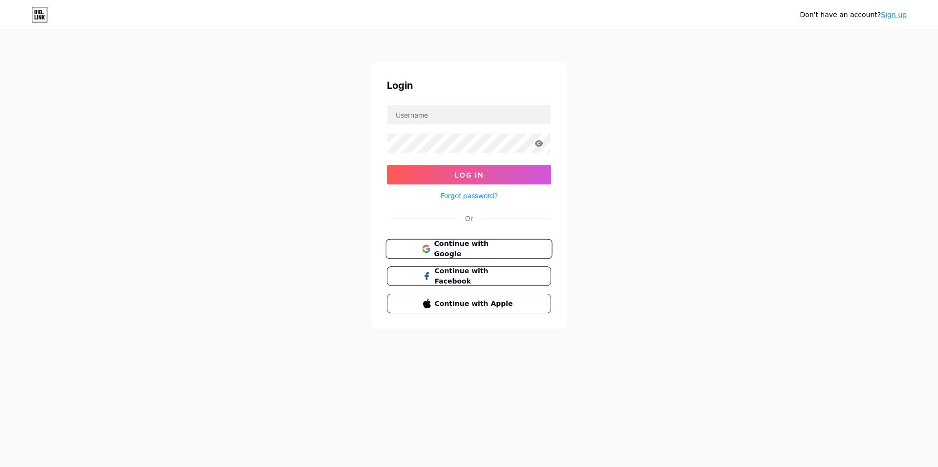
click at [485, 246] on span "Continue with Google" at bounding box center [475, 249] width 82 height 21
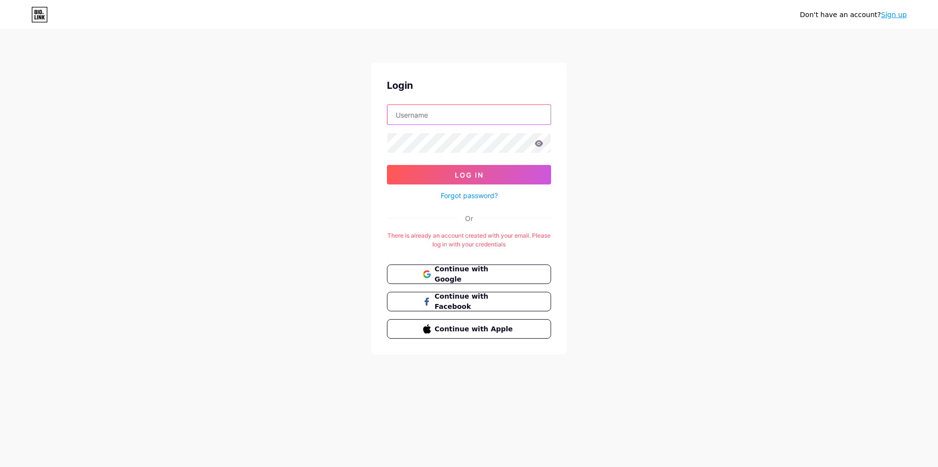
click at [433, 107] on input "text" at bounding box center [468, 115] width 163 height 20
type input "[EMAIL_ADDRESS][DOMAIN_NAME]"
click at [387, 165] on button "Log In" at bounding box center [469, 175] width 164 height 20
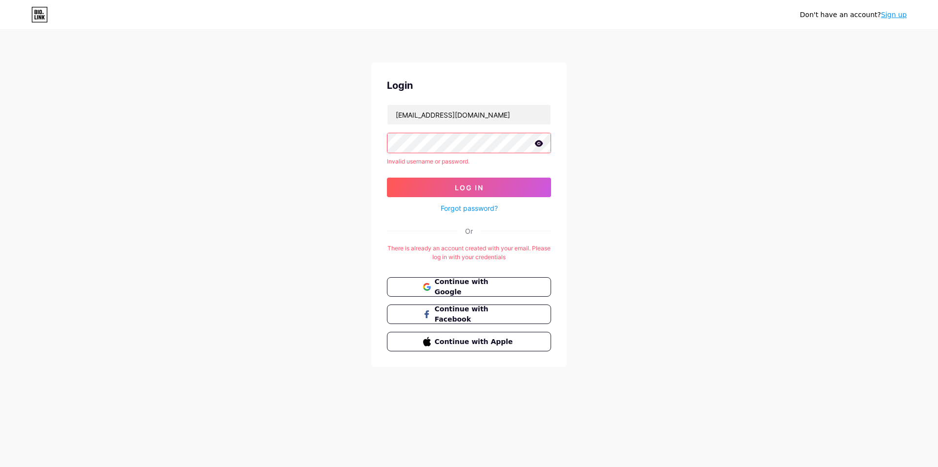
click at [542, 141] on icon at bounding box center [538, 143] width 9 height 7
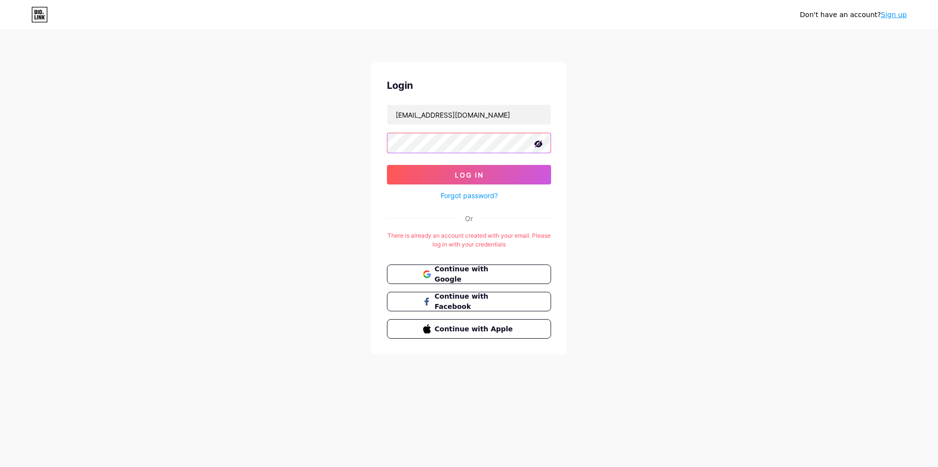
click at [387, 165] on button "Log In" at bounding box center [469, 175] width 164 height 20
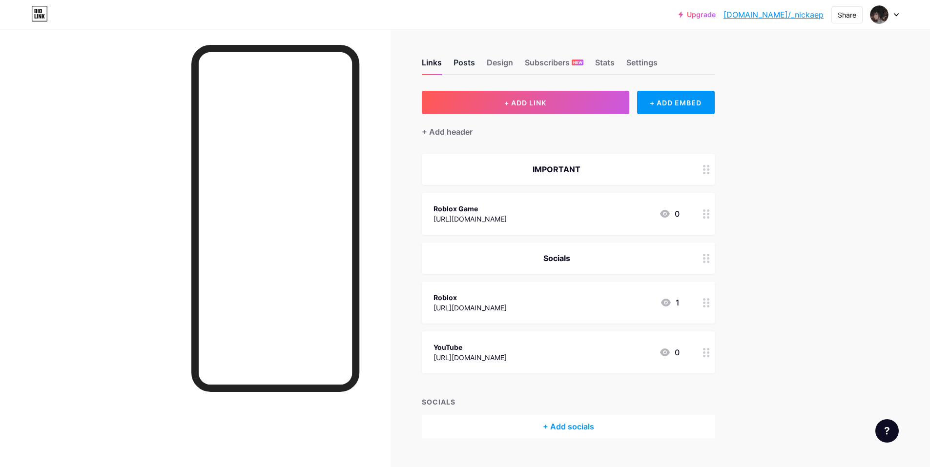
click at [465, 63] on div "Posts" at bounding box center [464, 66] width 21 height 18
click at [654, 67] on div "Settings" at bounding box center [642, 66] width 31 height 18
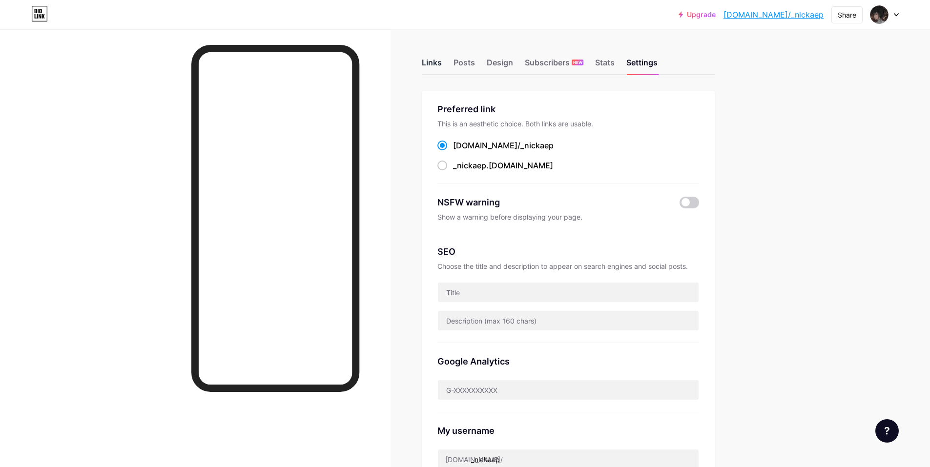
click at [442, 57] on div "Links" at bounding box center [432, 66] width 20 height 18
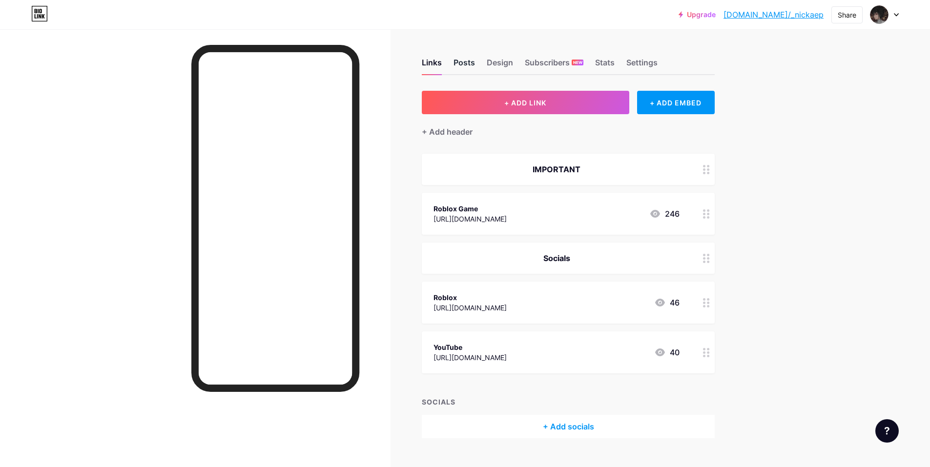
click at [461, 64] on div "Posts" at bounding box center [464, 66] width 21 height 18
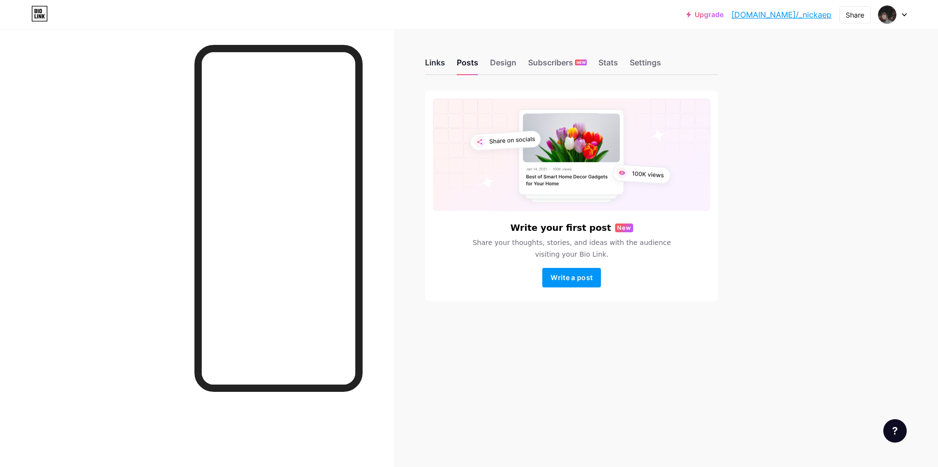
click at [435, 65] on div "Links" at bounding box center [435, 66] width 20 height 18
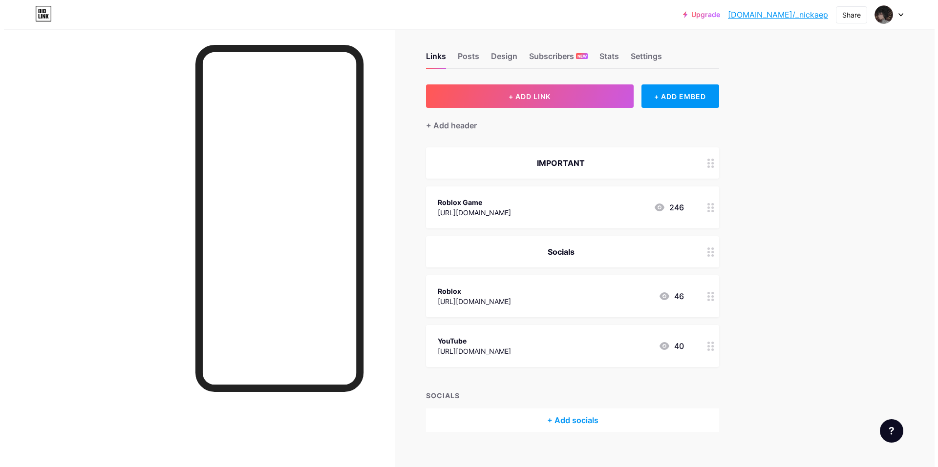
scroll to position [20, 0]
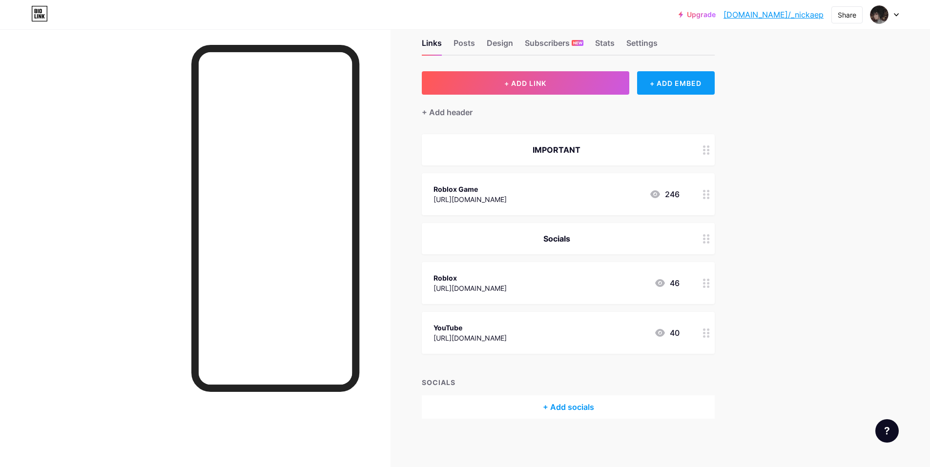
click at [689, 80] on div "+ ADD EMBED" at bounding box center [676, 82] width 78 height 23
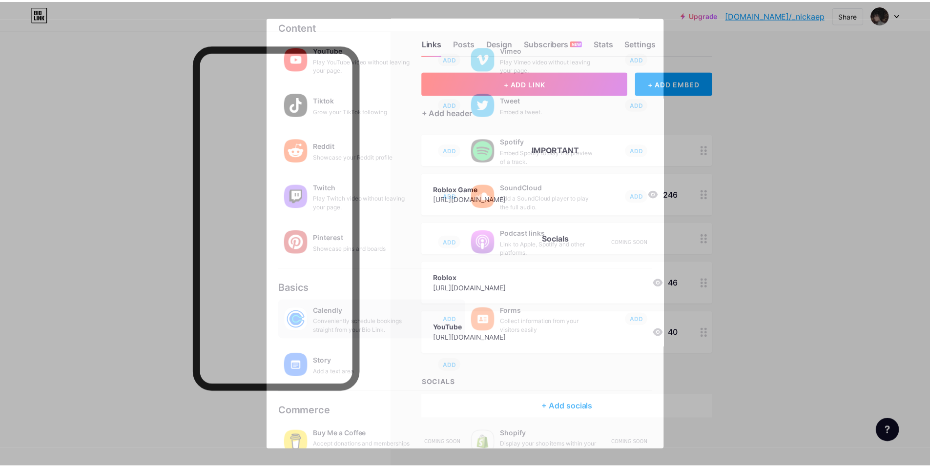
scroll to position [0, 0]
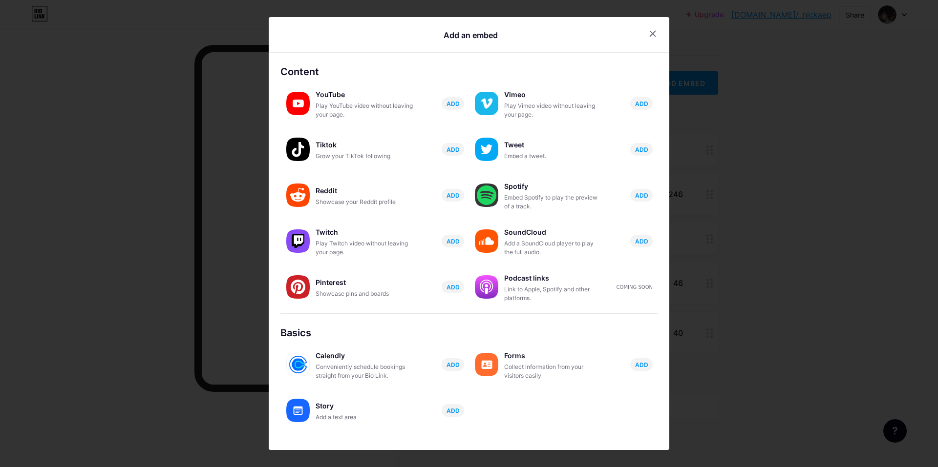
click at [822, 226] on div at bounding box center [469, 233] width 938 height 467
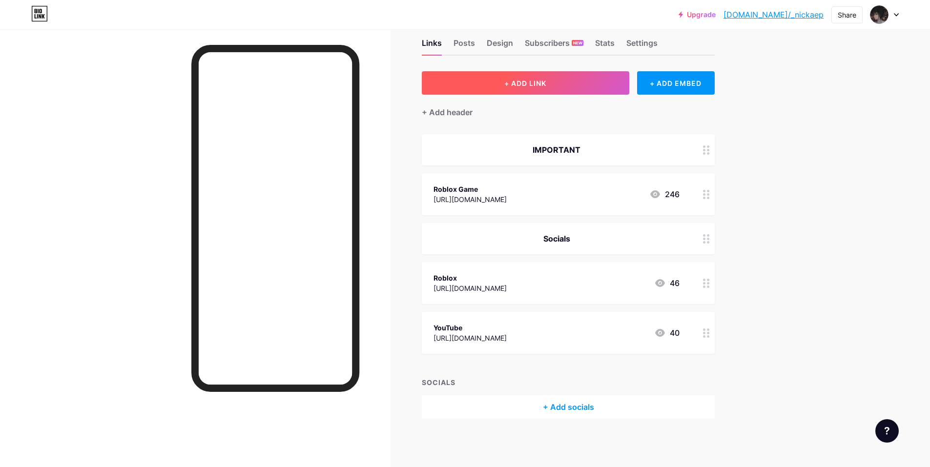
click at [572, 87] on button "+ ADD LINK" at bounding box center [526, 82] width 208 height 23
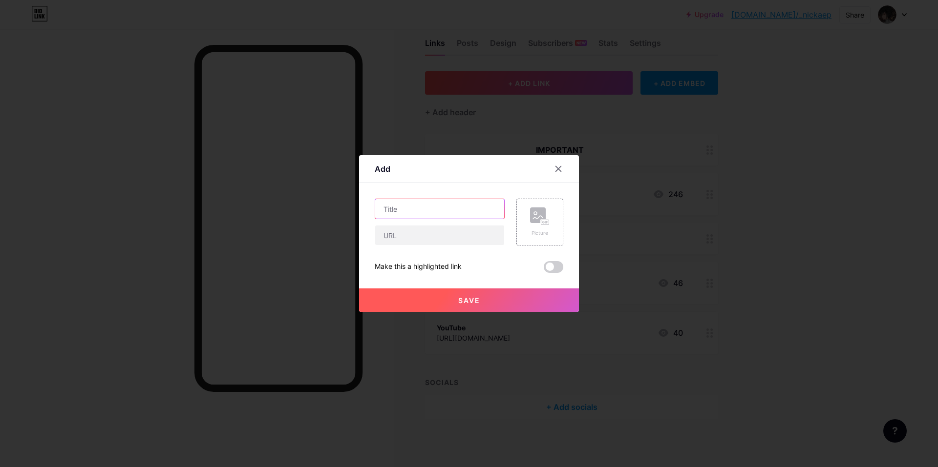
click at [467, 215] on input "text" at bounding box center [439, 209] width 129 height 20
click at [438, 225] on div at bounding box center [440, 235] width 130 height 21
click at [443, 218] on input "Discordd" at bounding box center [439, 209] width 129 height 20
type input "Discord"
drag, startPoint x: 425, startPoint y: 238, endPoint x: 429, endPoint y: 245, distance: 7.6
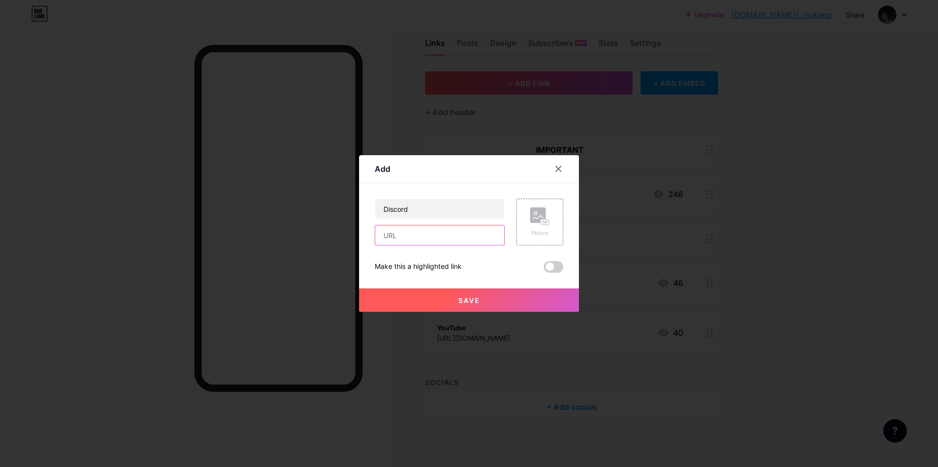
click at [425, 238] on input "text" at bounding box center [439, 236] width 129 height 20
paste input "[URL][DOMAIN_NAME]"
type input "[URL][DOMAIN_NAME]"
click at [518, 301] on button "Save" at bounding box center [469, 300] width 220 height 23
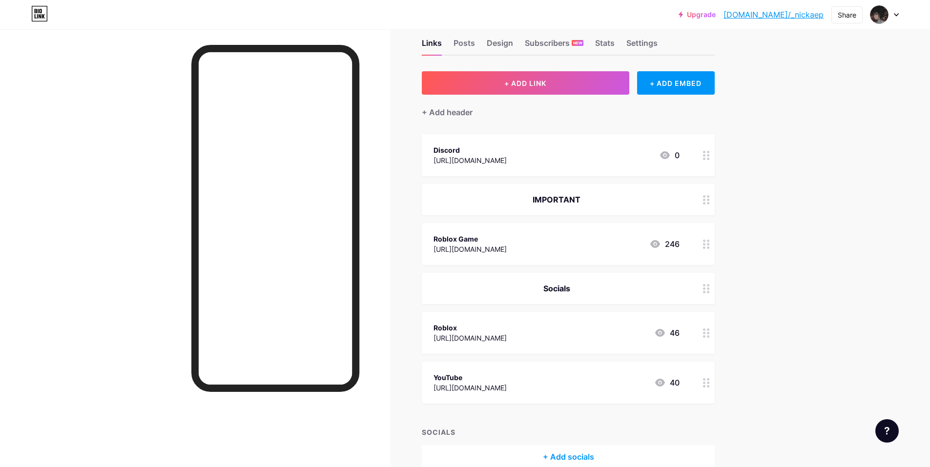
drag, startPoint x: 575, startPoint y: 153, endPoint x: 582, endPoint y: 235, distance: 82.3
click at [581, 291] on span "Discord [URL][DOMAIN_NAME] 0 IMPORTANT Roblox Game [URL][DOMAIN_NAME] 246 Socia…" at bounding box center [568, 269] width 293 height 270
click at [752, 143] on div "Links Posts Design Subscribers NEW Stats Settings + ADD LINK + ADD EMBED + Add …" at bounding box center [378, 264] width 756 height 508
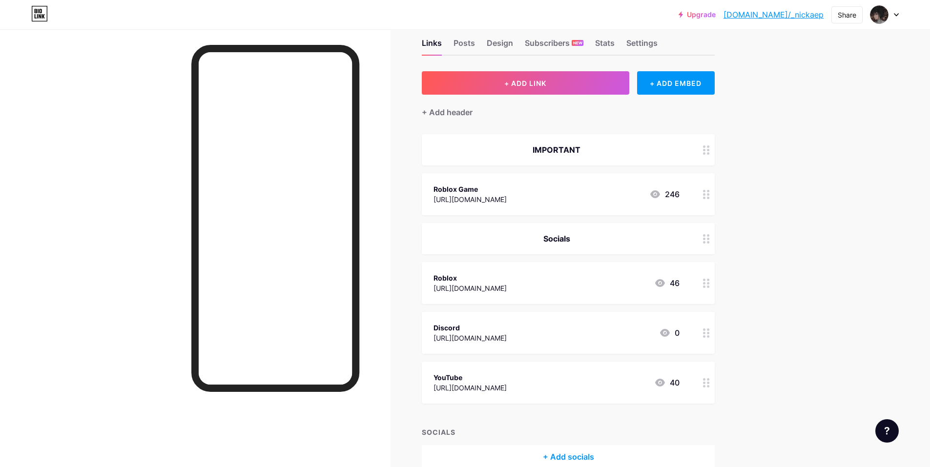
click at [507, 188] on div "Roblox Game" at bounding box center [470, 189] width 73 height 10
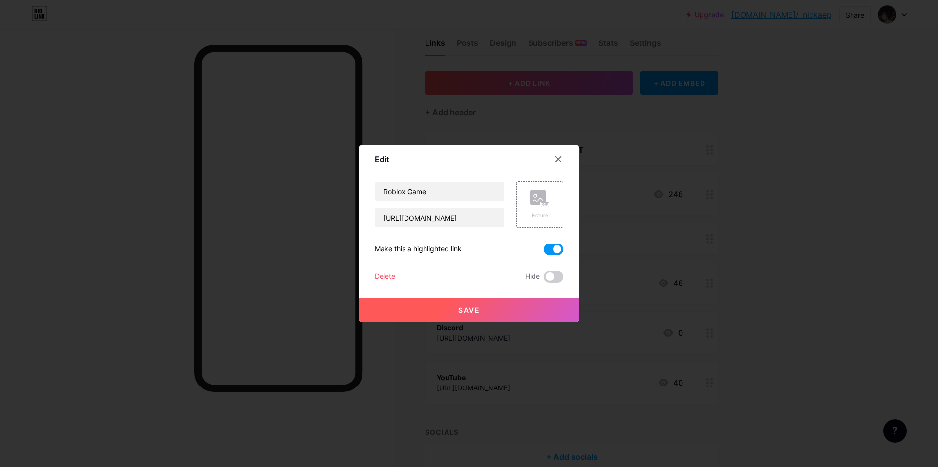
click at [526, 310] on button "Save" at bounding box center [469, 309] width 220 height 23
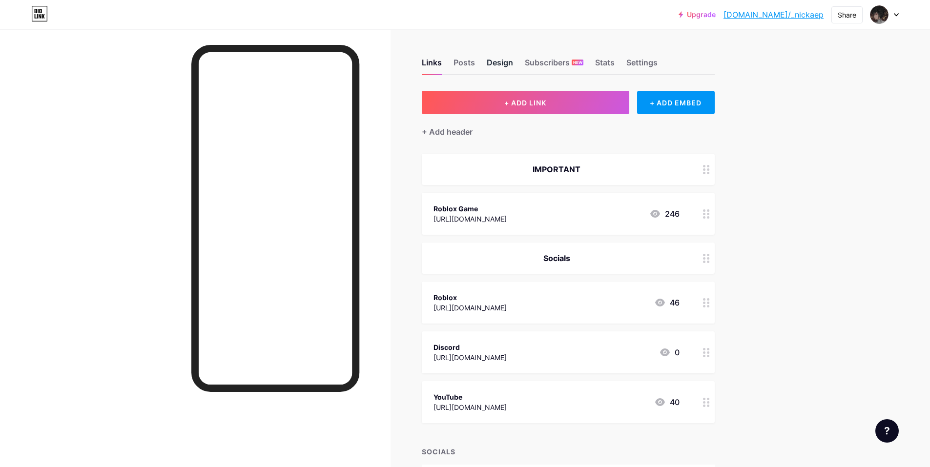
click at [496, 66] on div "Design" at bounding box center [500, 66] width 26 height 18
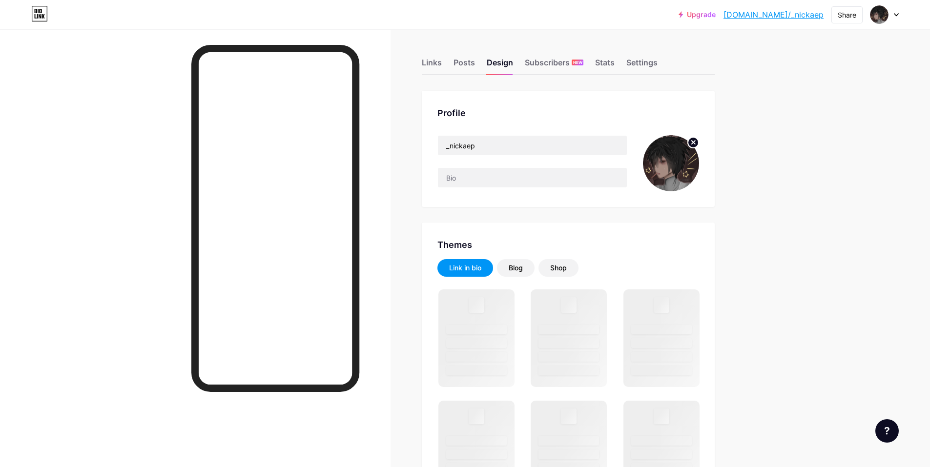
click at [691, 167] on img at bounding box center [671, 163] width 56 height 56
click at [694, 138] on circle at bounding box center [693, 142] width 11 height 11
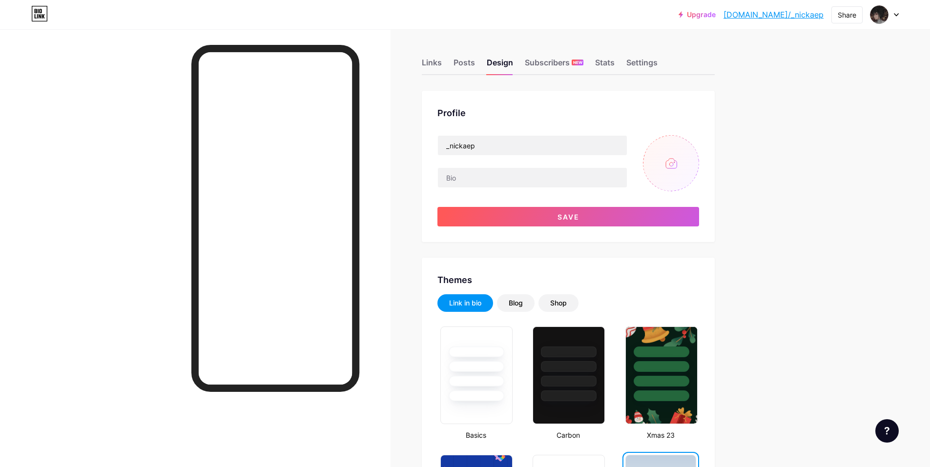
click at [667, 167] on input "file" at bounding box center [671, 163] width 56 height 56
type input "C:\fakepath\89b8b26336fc7f73.png"
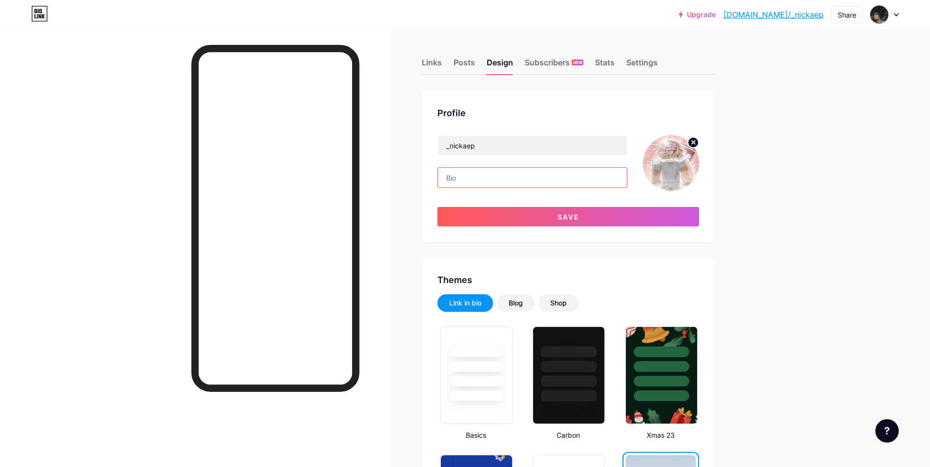
click at [517, 174] on input "text" at bounding box center [532, 178] width 189 height 20
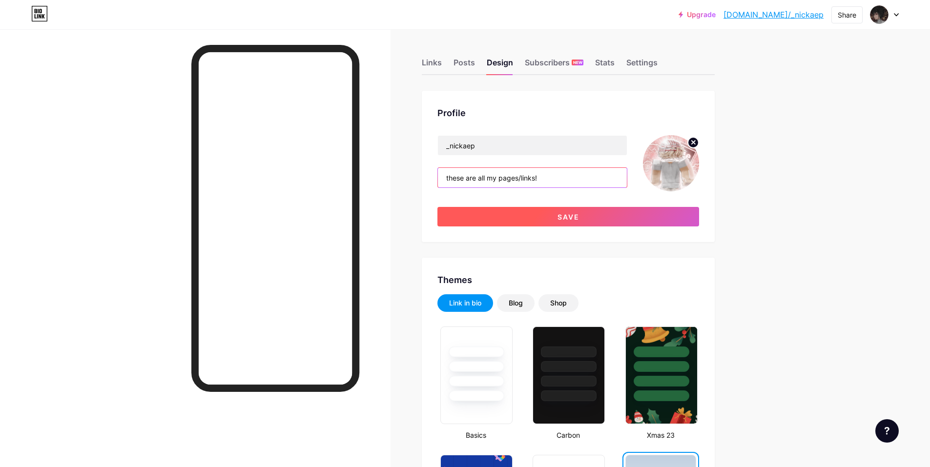
type input "these are all my pages/links!"
click at [576, 221] on button "Save" at bounding box center [569, 217] width 262 height 20
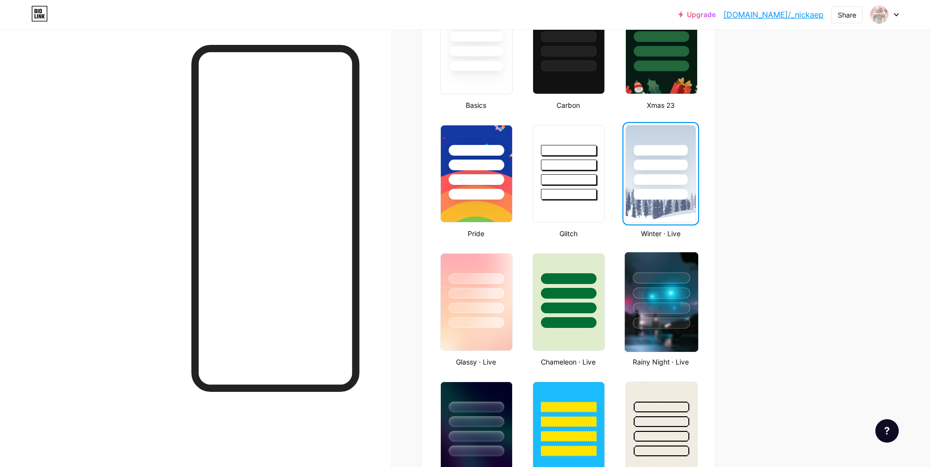
scroll to position [391, 0]
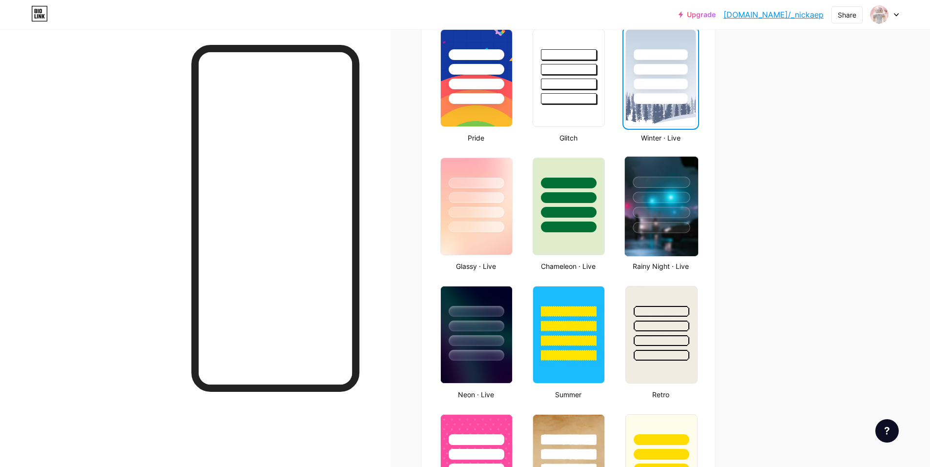
click at [659, 238] on img at bounding box center [661, 207] width 73 height 100
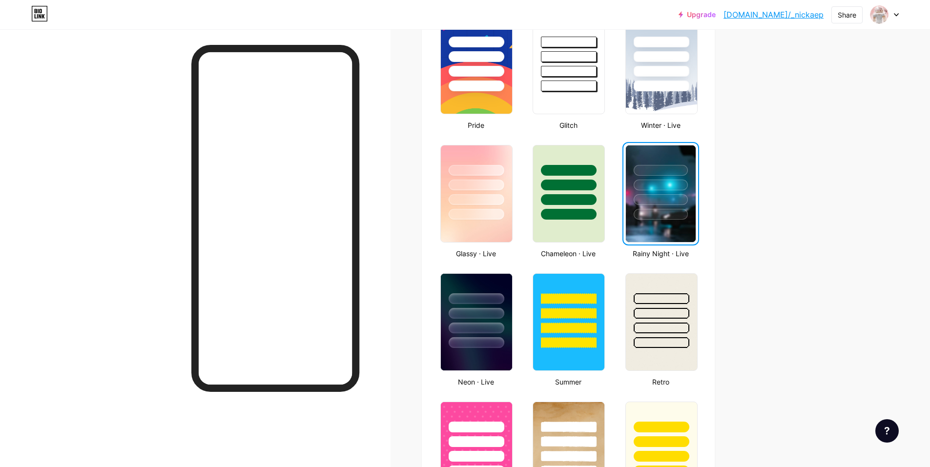
scroll to position [440, 0]
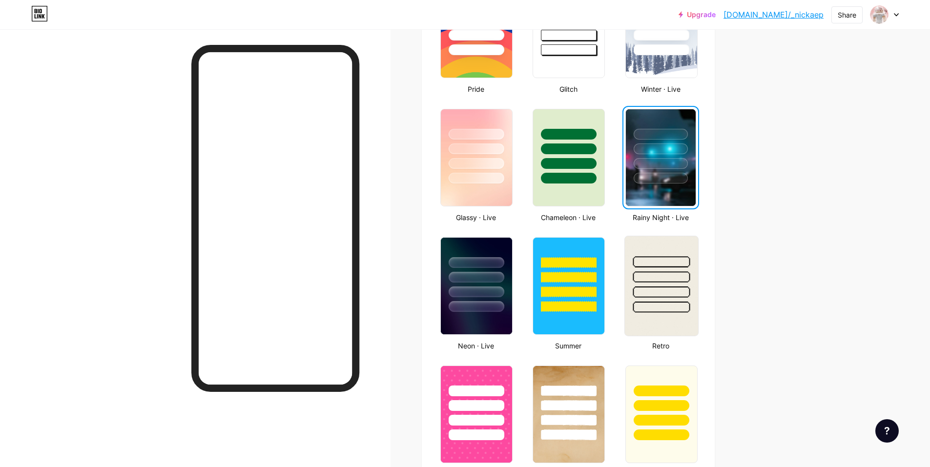
click at [648, 283] on div at bounding box center [661, 274] width 73 height 77
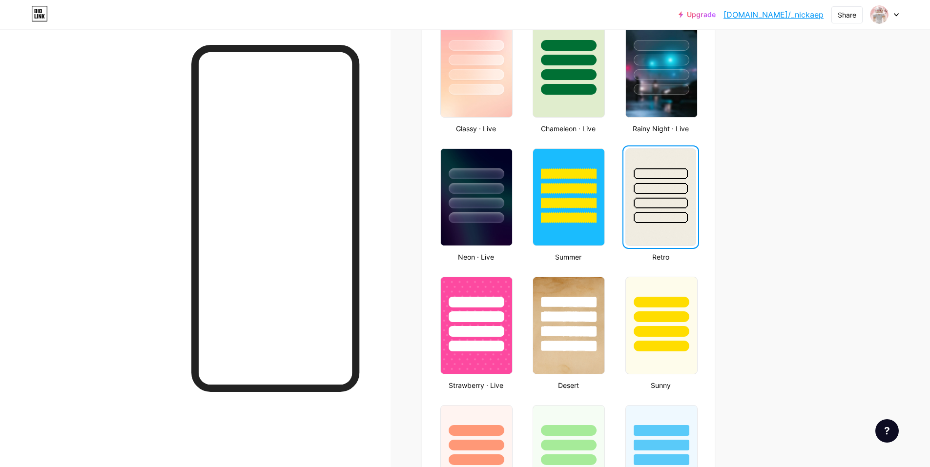
scroll to position [537, 0]
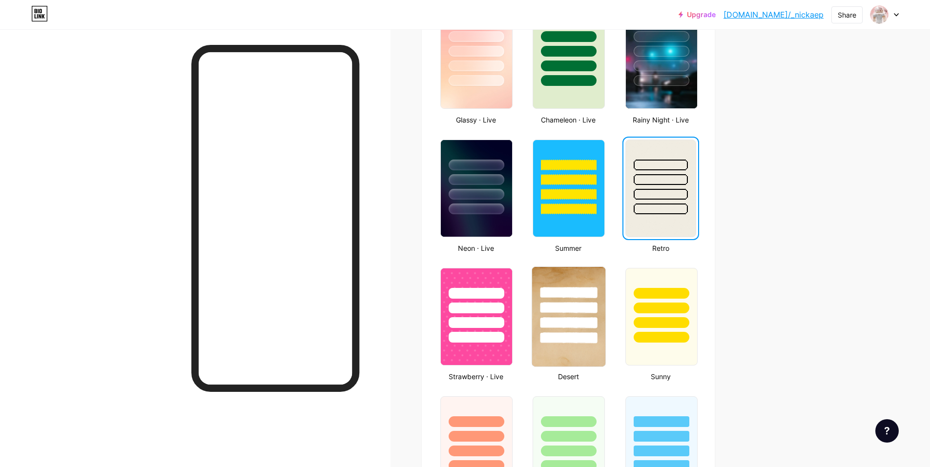
click at [589, 298] on div at bounding box center [569, 292] width 57 height 11
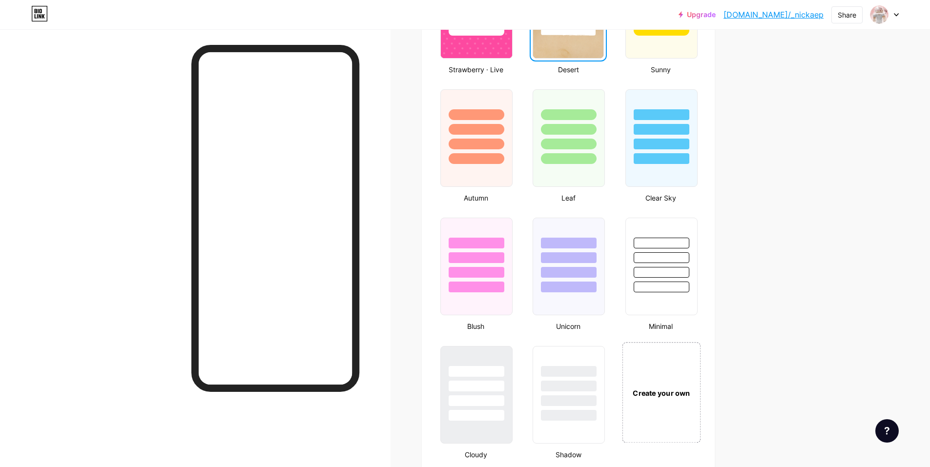
scroll to position [879, 0]
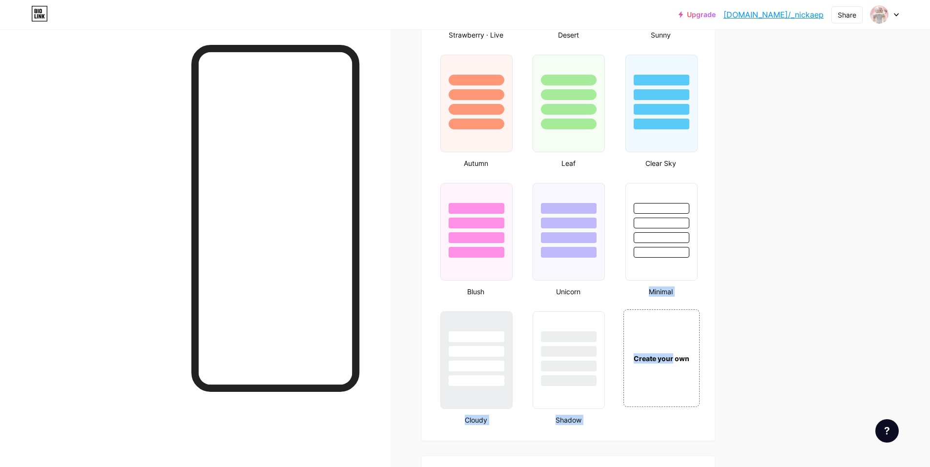
drag, startPoint x: 677, startPoint y: 346, endPoint x: 815, endPoint y: 271, distance: 156.7
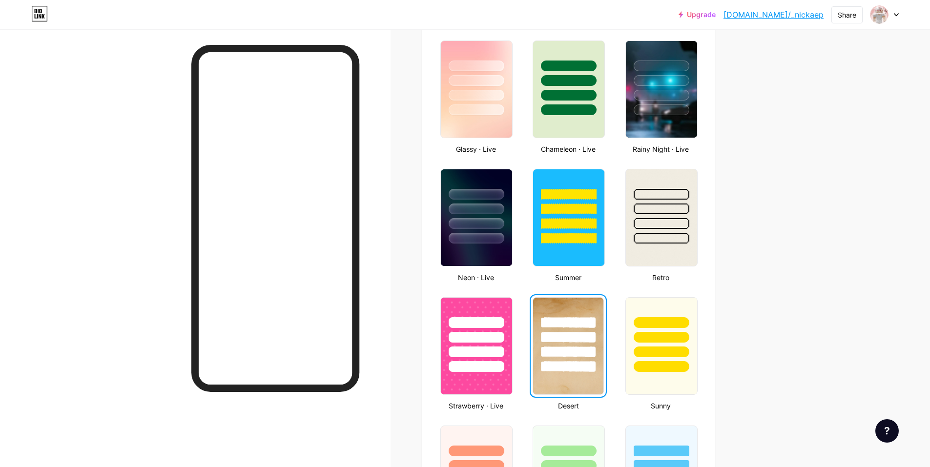
scroll to position [488, 0]
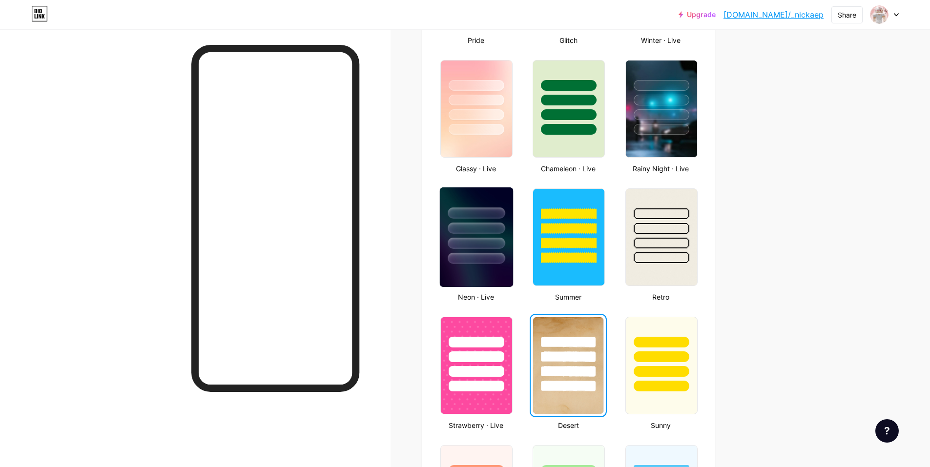
click at [512, 226] on div at bounding box center [476, 226] width 73 height 77
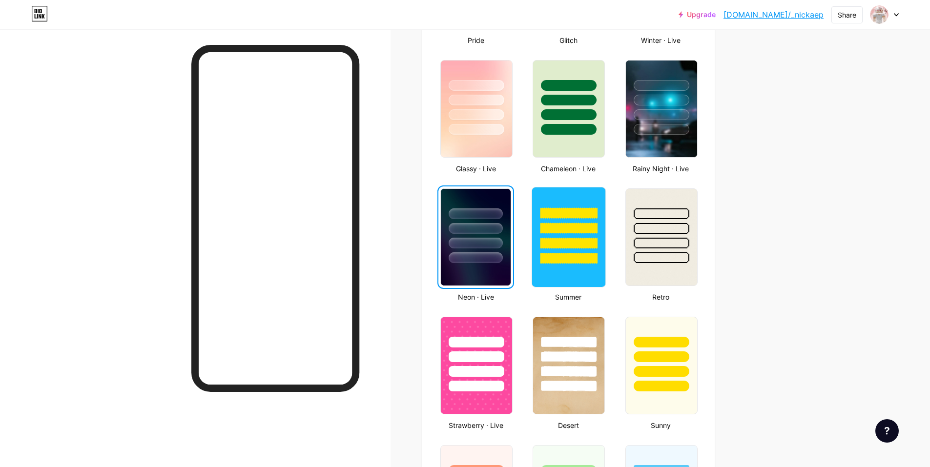
click at [563, 222] on div at bounding box center [568, 226] width 73 height 77
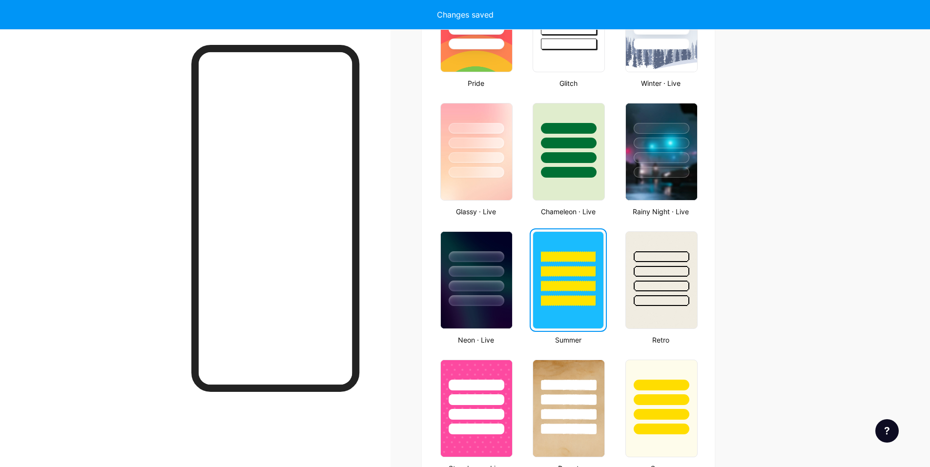
scroll to position [440, 0]
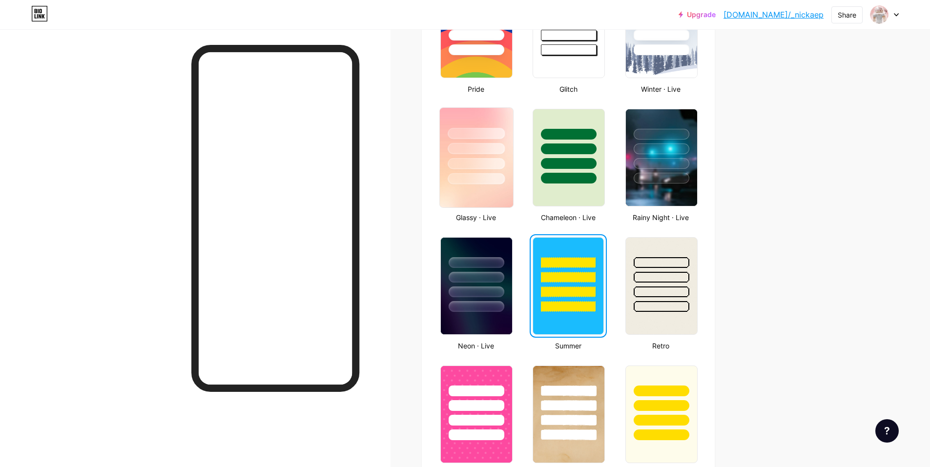
click at [494, 185] on img at bounding box center [476, 158] width 73 height 100
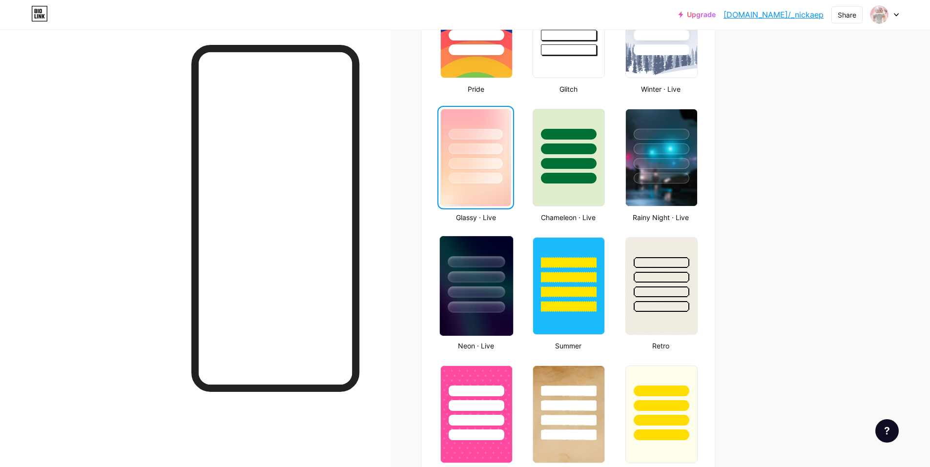
click at [494, 282] on div at bounding box center [476, 277] width 57 height 11
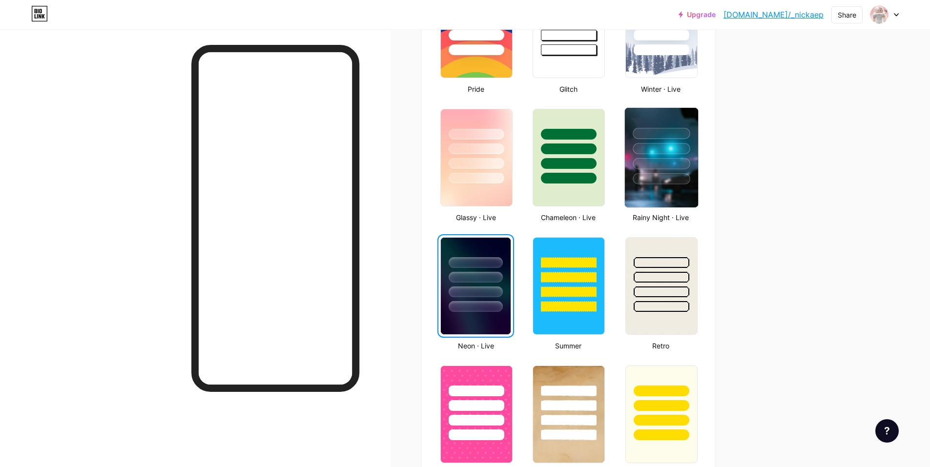
click at [690, 172] on div at bounding box center [661, 146] width 73 height 77
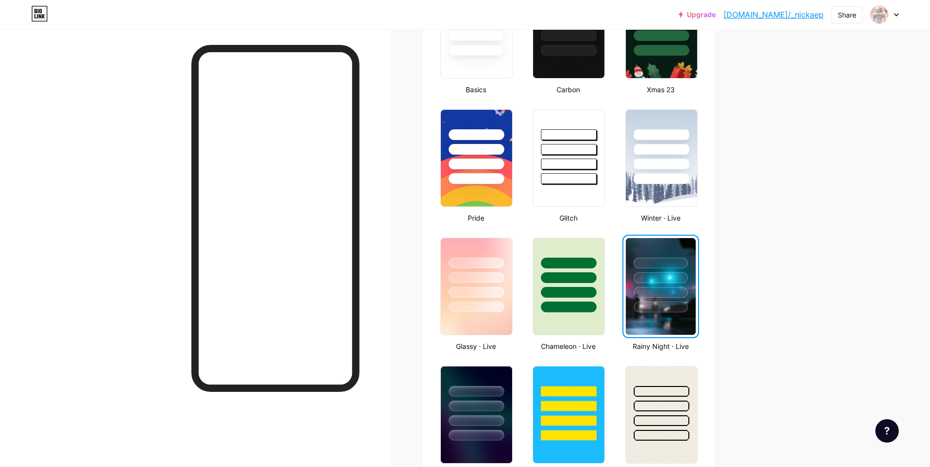
scroll to position [0, 0]
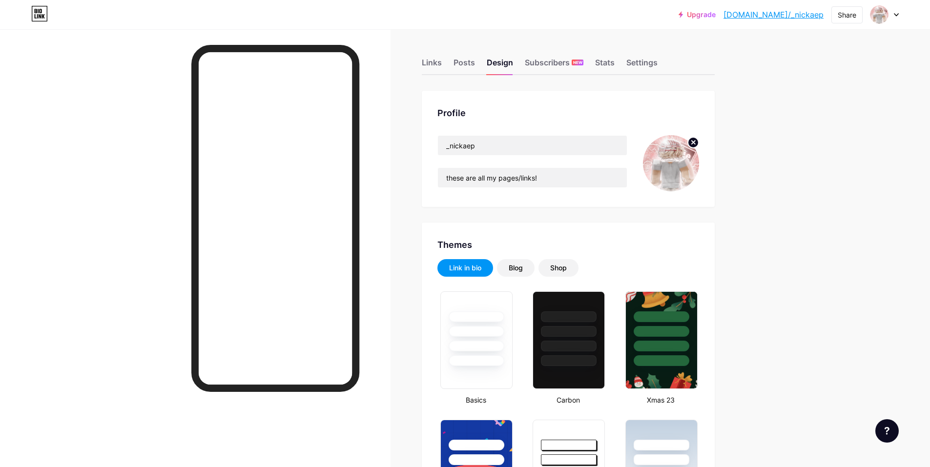
click at [447, 64] on div "Links Posts Design Subscribers NEW Stats Settings" at bounding box center [568, 58] width 293 height 34
click at [431, 62] on div "Links" at bounding box center [432, 66] width 20 height 18
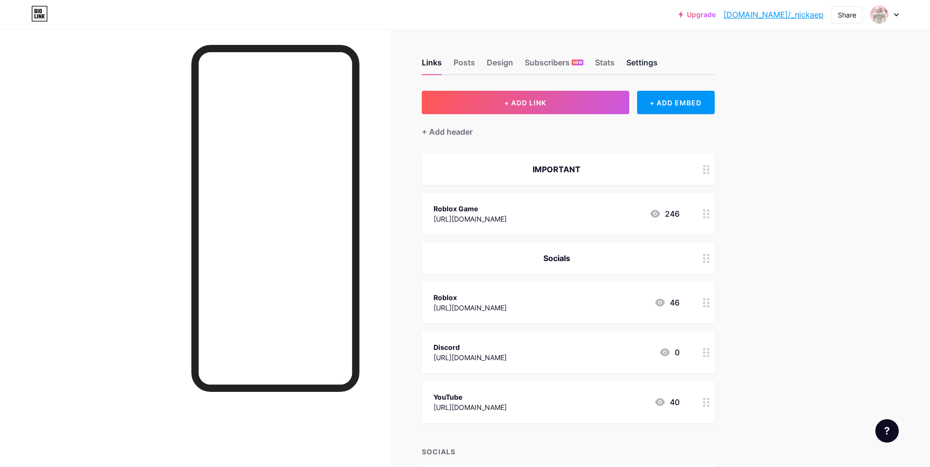
click at [642, 63] on div "Settings" at bounding box center [642, 66] width 31 height 18
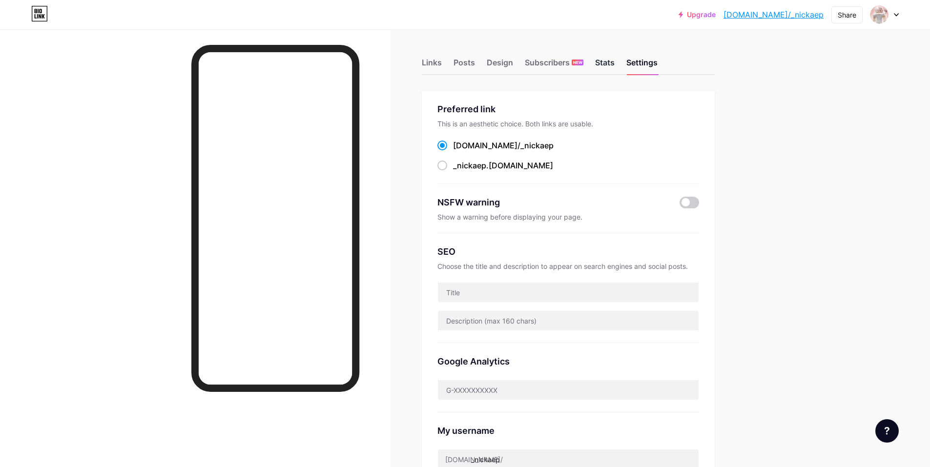
click at [601, 68] on div "Stats" at bounding box center [605, 66] width 20 height 18
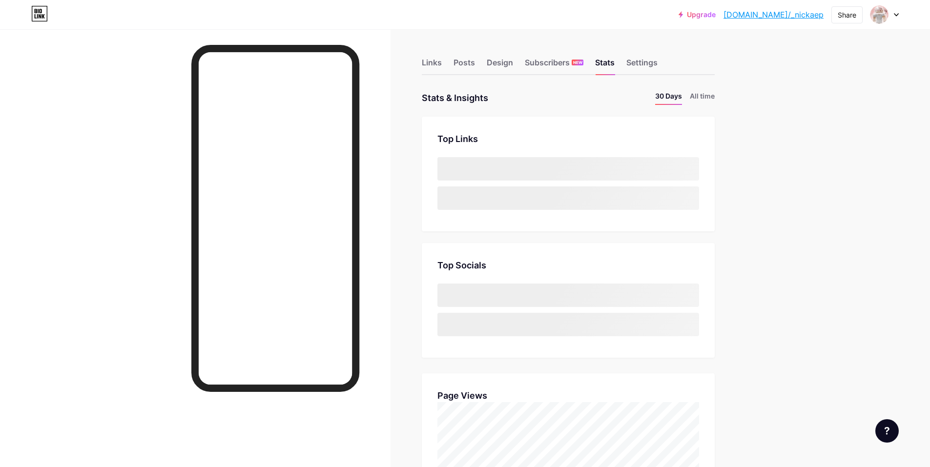
scroll to position [467, 930]
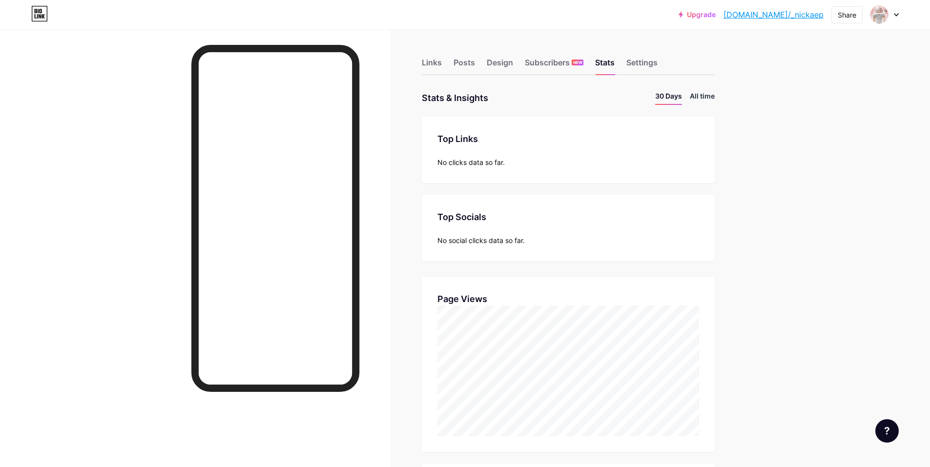
click at [701, 97] on li "All time" at bounding box center [702, 98] width 25 height 14
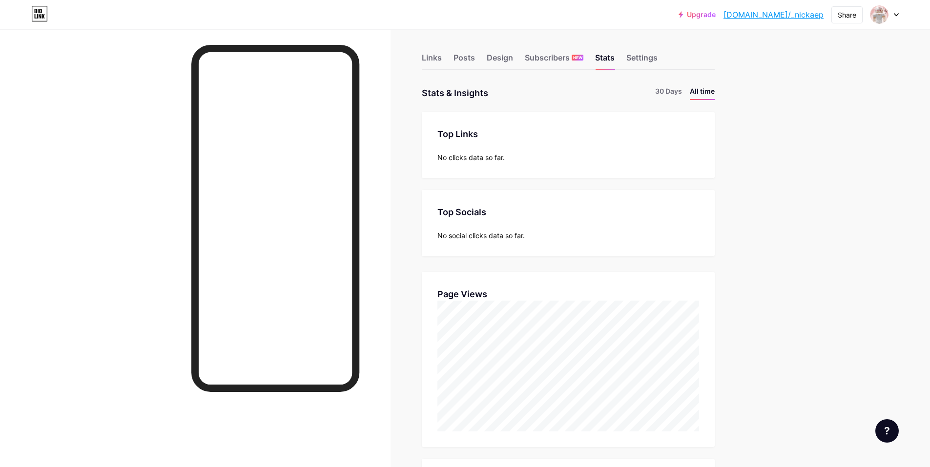
scroll to position [0, 0]
